Goal: Task Accomplishment & Management: Use online tool/utility

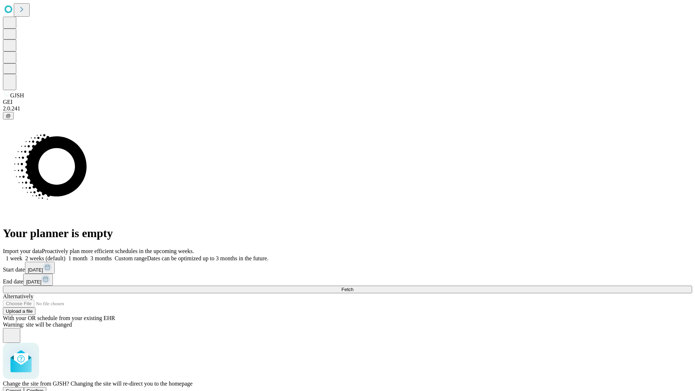
click at [44, 388] on span "Confirm" at bounding box center [35, 390] width 17 height 5
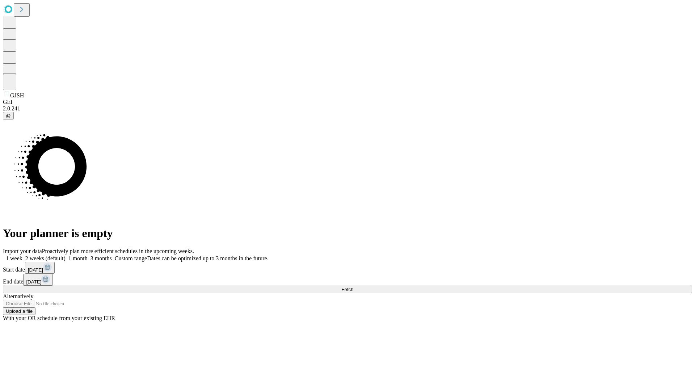
click at [22, 255] on label "1 week" at bounding box center [13, 258] width 20 height 6
click at [353, 287] on span "Fetch" at bounding box center [348, 289] width 12 height 5
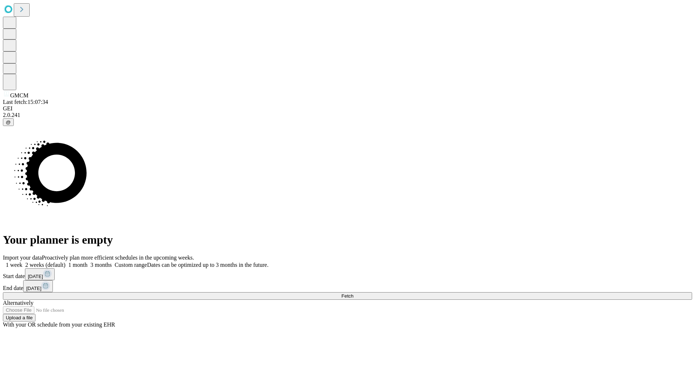
click at [22, 262] on label "1 week" at bounding box center [13, 265] width 20 height 6
click at [353, 293] on span "Fetch" at bounding box center [348, 295] width 12 height 5
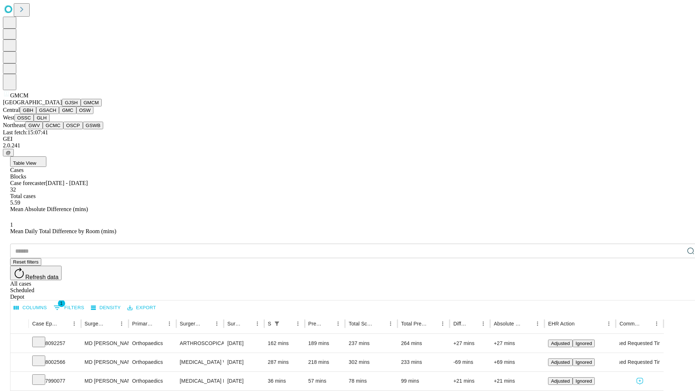
click at [36, 114] on button "GBH" at bounding box center [28, 110] width 16 height 8
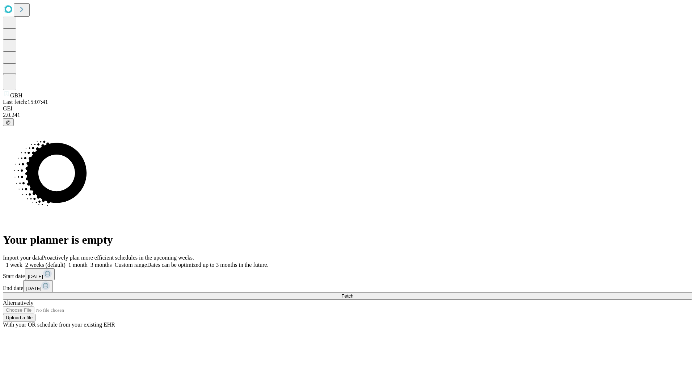
click at [22, 262] on label "1 week" at bounding box center [13, 265] width 20 height 6
click at [353, 293] on span "Fetch" at bounding box center [348, 295] width 12 height 5
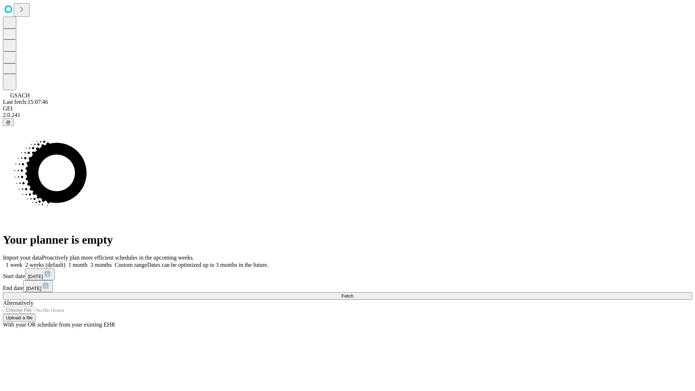
click at [353, 293] on span "Fetch" at bounding box center [348, 295] width 12 height 5
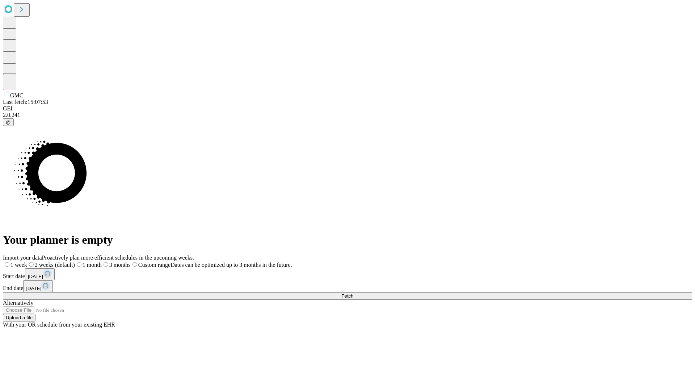
click at [27, 262] on label "1 week" at bounding box center [15, 265] width 24 height 6
click at [353, 293] on span "Fetch" at bounding box center [348, 295] width 12 height 5
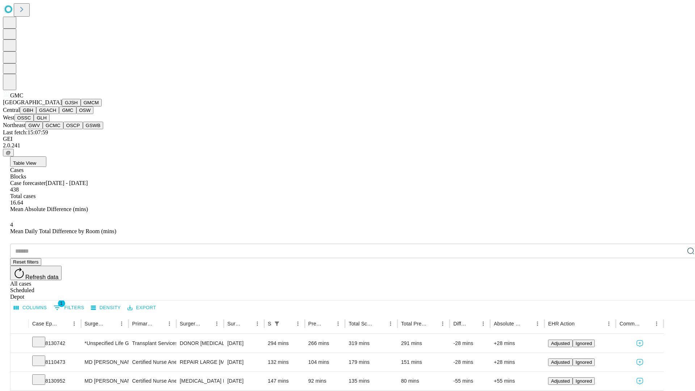
click at [76, 114] on button "OSW" at bounding box center [84, 110] width 17 height 8
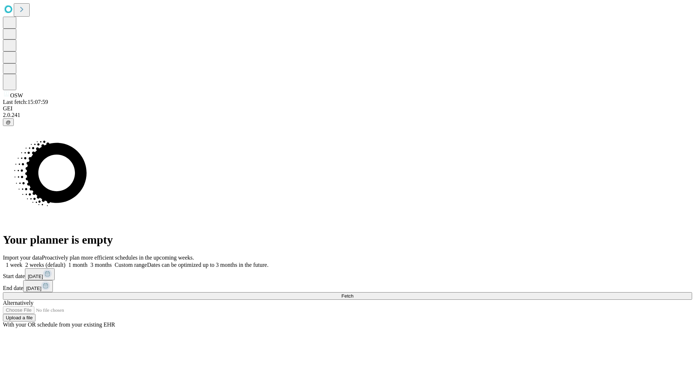
click at [22, 262] on label "1 week" at bounding box center [13, 265] width 20 height 6
click at [353, 293] on span "Fetch" at bounding box center [348, 295] width 12 height 5
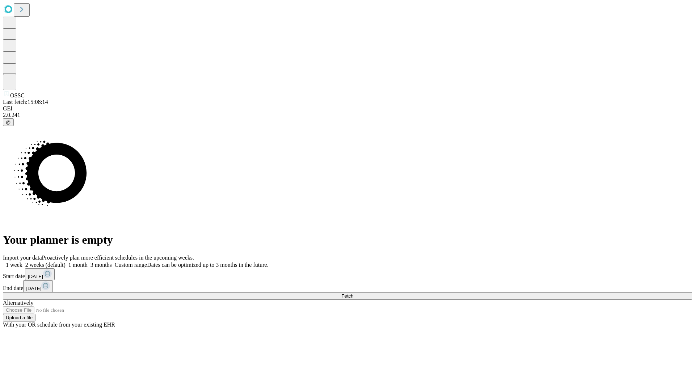
click at [22, 262] on label "1 week" at bounding box center [13, 265] width 20 height 6
click at [353, 293] on span "Fetch" at bounding box center [348, 295] width 12 height 5
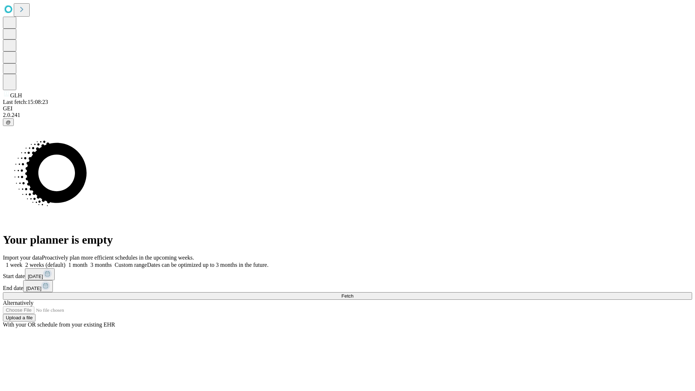
click at [22, 262] on label "1 week" at bounding box center [13, 265] width 20 height 6
click at [353, 293] on span "Fetch" at bounding box center [348, 295] width 12 height 5
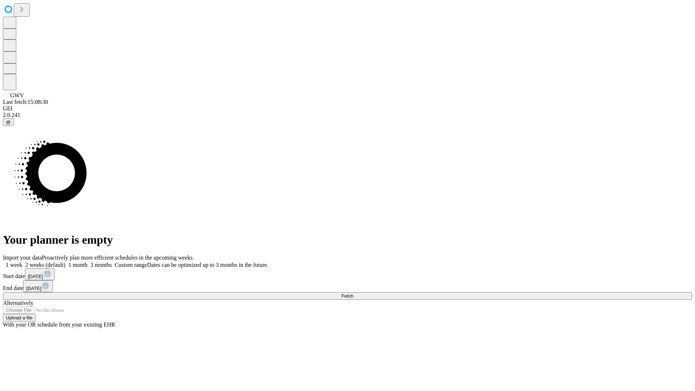
click at [22, 262] on label "1 week" at bounding box center [13, 265] width 20 height 6
click at [353, 293] on span "Fetch" at bounding box center [348, 295] width 12 height 5
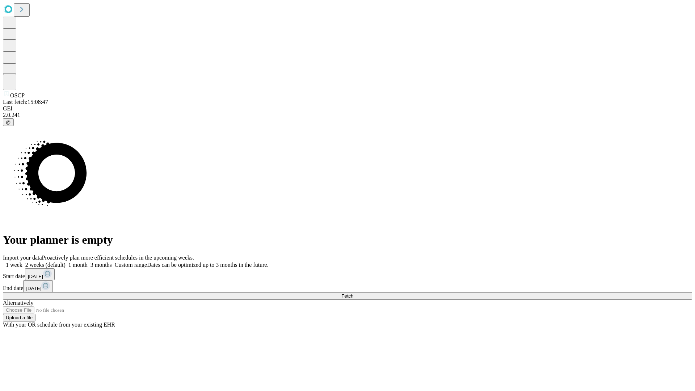
click at [22, 262] on label "1 week" at bounding box center [13, 265] width 20 height 6
click at [353, 293] on span "Fetch" at bounding box center [348, 295] width 12 height 5
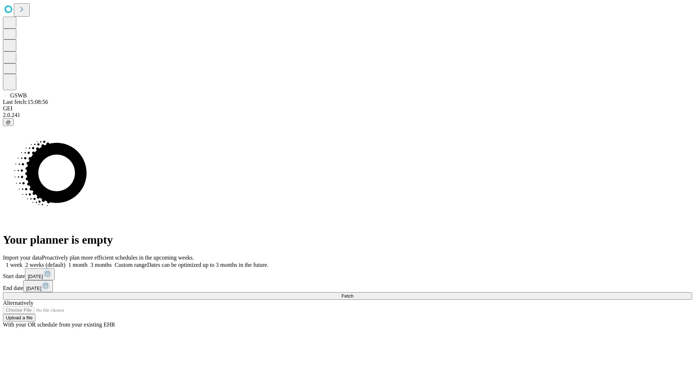
click at [22, 262] on label "1 week" at bounding box center [13, 265] width 20 height 6
click at [353, 293] on span "Fetch" at bounding box center [348, 295] width 12 height 5
